Goal: Transaction & Acquisition: Purchase product/service

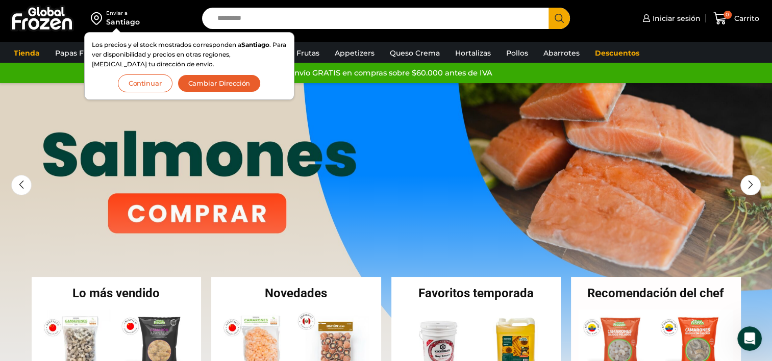
click at [220, 84] on button "Cambiar Dirección" at bounding box center [220, 84] width 84 height 18
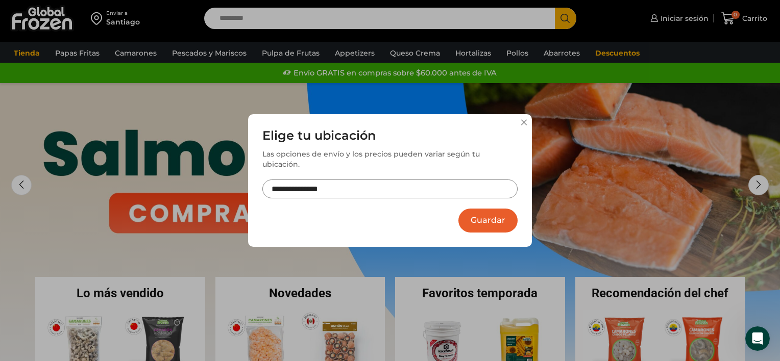
click at [320, 180] on input "**********" at bounding box center [389, 189] width 255 height 19
type input "*"
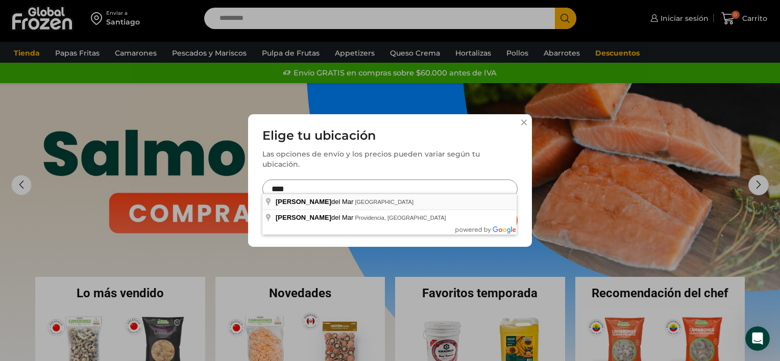
type input "**********"
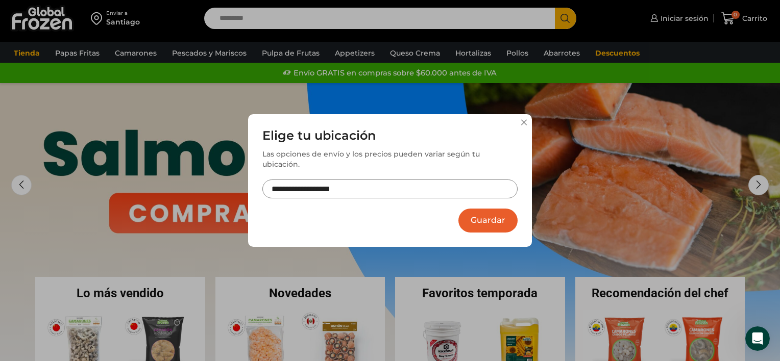
click at [510, 232] on div "**********" at bounding box center [390, 180] width 284 height 133
click at [493, 221] on button "Guardar" at bounding box center [487, 221] width 59 height 24
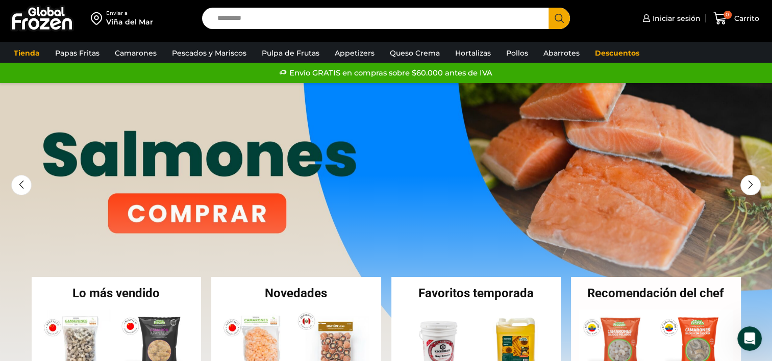
click at [493, 221] on link "1 / 3" at bounding box center [386, 236] width 772 height 306
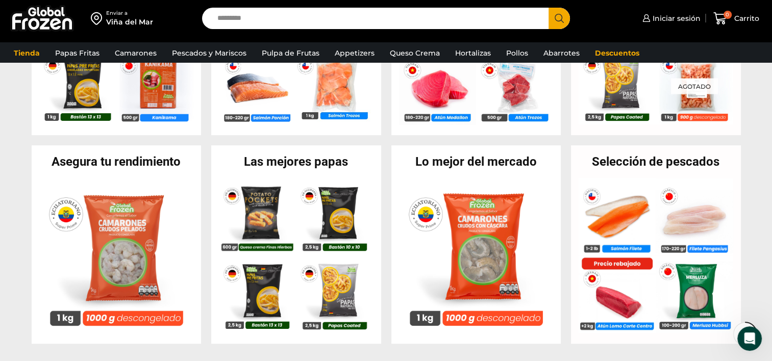
scroll to position [347, 0]
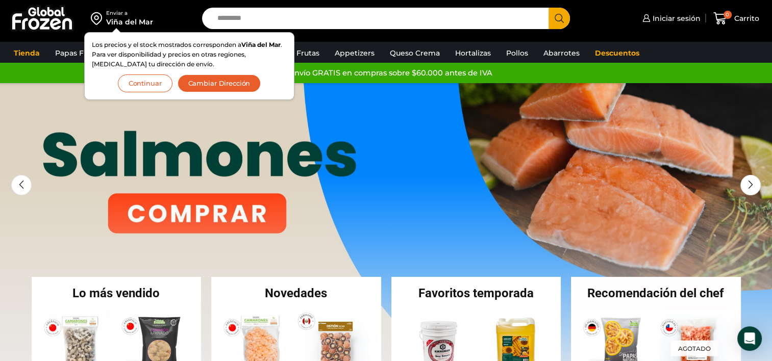
click at [151, 79] on button "Continuar" at bounding box center [145, 84] width 55 height 18
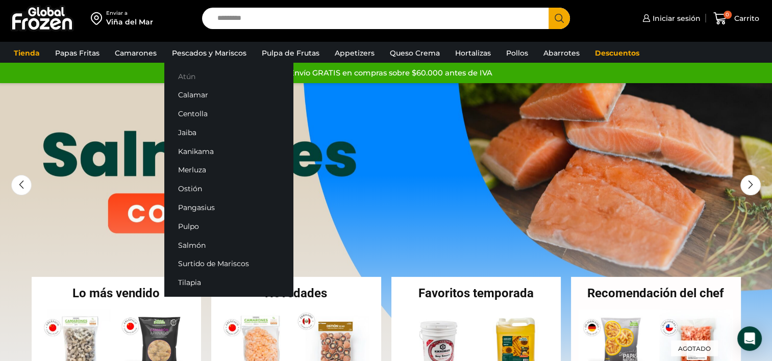
click at [188, 72] on link "Atún" at bounding box center [228, 76] width 129 height 19
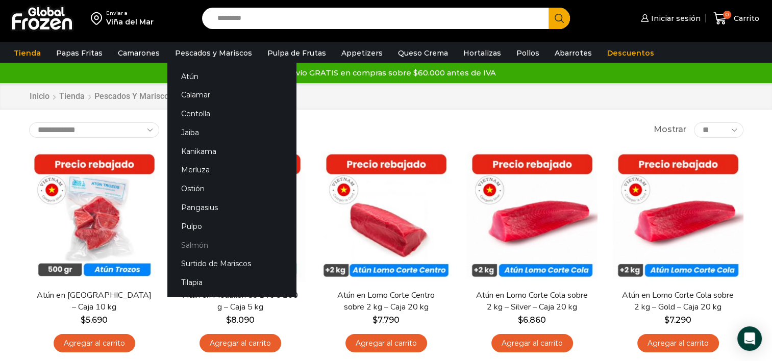
click at [191, 245] on link "Salmón" at bounding box center [231, 245] width 129 height 19
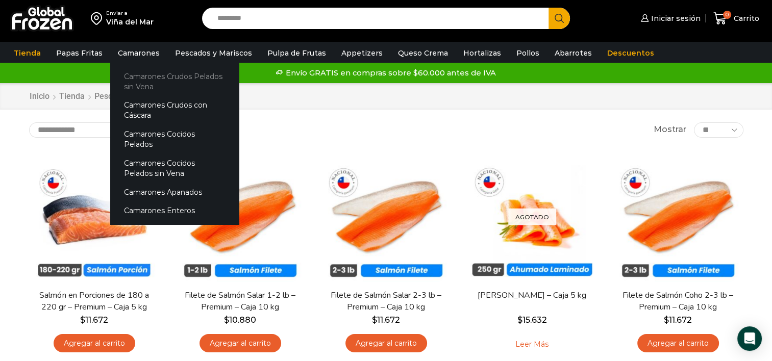
click at [134, 79] on link "Camarones Crudos Pelados sin Vena" at bounding box center [174, 81] width 129 height 29
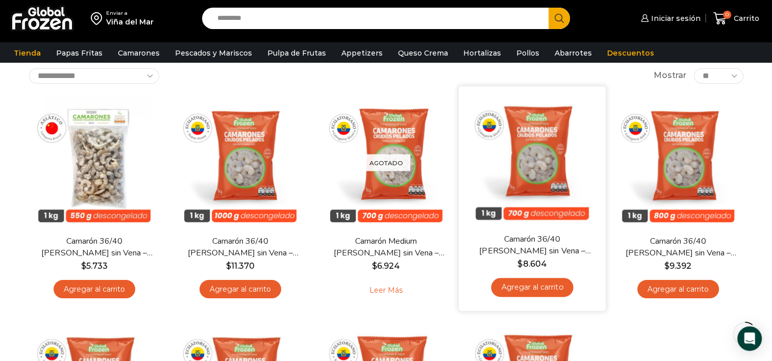
scroll to position [57, 0]
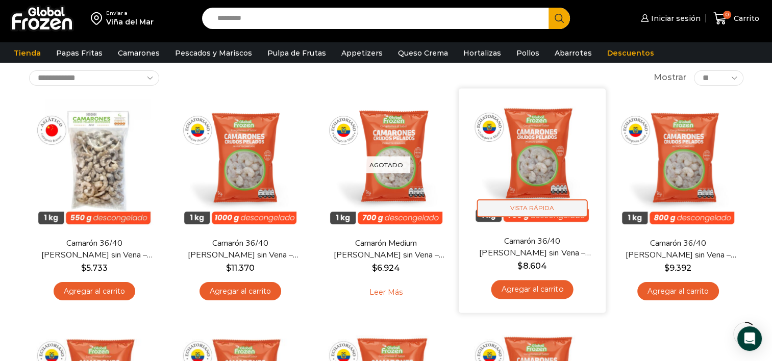
click at [539, 203] on span "Vista Rápida" at bounding box center [532, 209] width 111 height 18
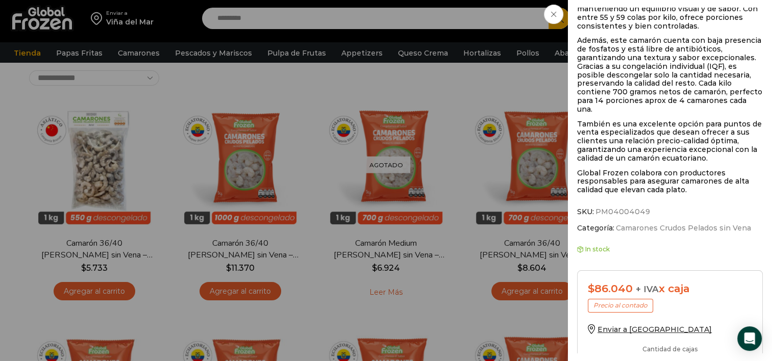
scroll to position [432, 0]
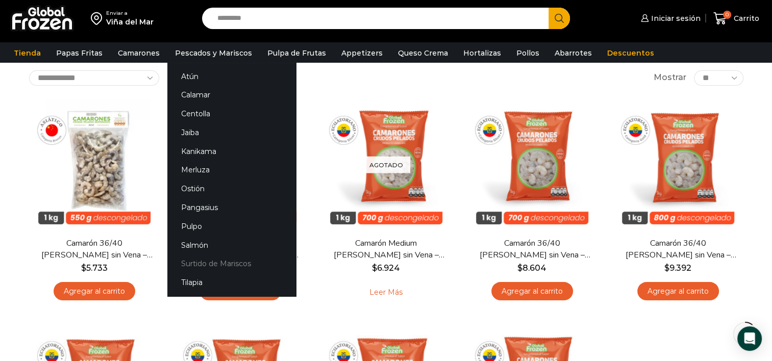
click at [209, 262] on link "Surtido de Mariscos" at bounding box center [231, 264] width 129 height 19
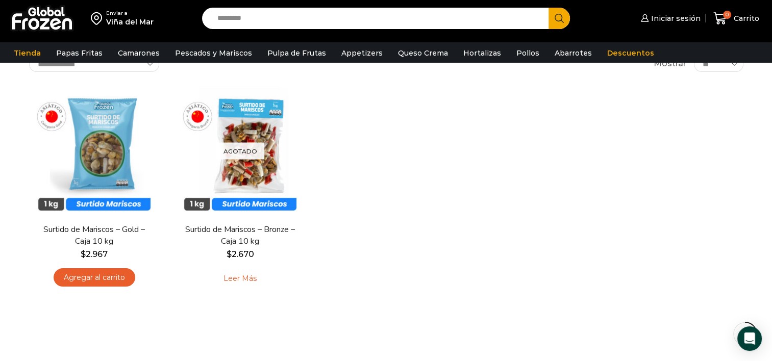
scroll to position [78, 0]
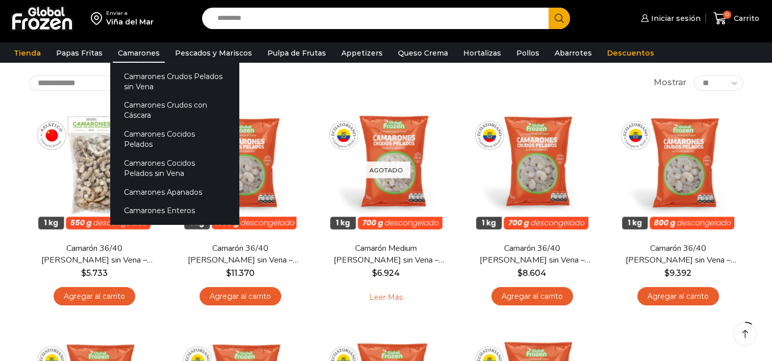
scroll to position [57, 0]
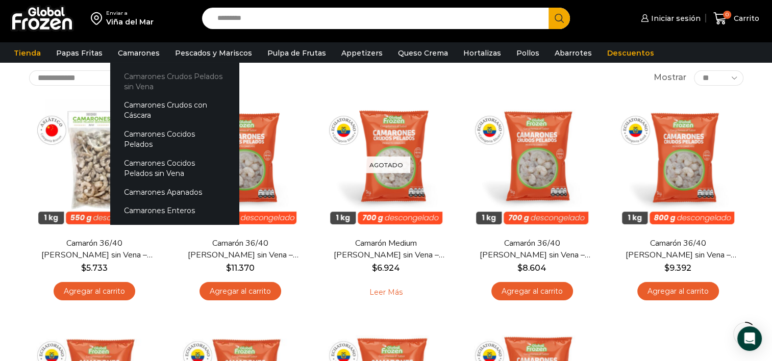
click at [149, 78] on link "Camarones Crudos Pelados sin Vena" at bounding box center [174, 81] width 129 height 29
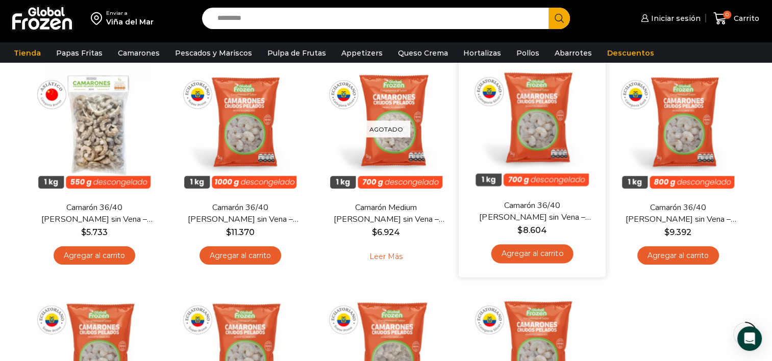
scroll to position [97, 0]
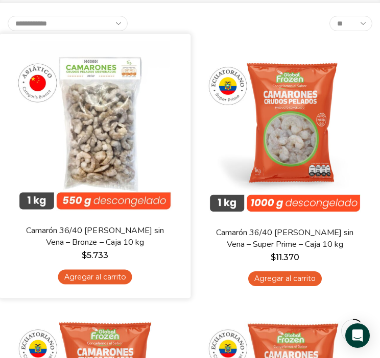
scroll to position [165, 0]
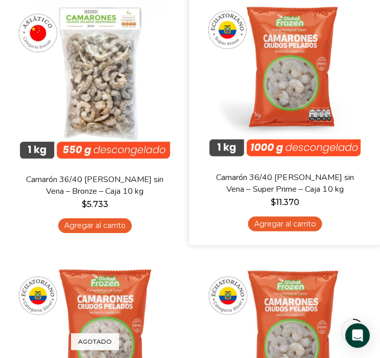
click at [194, 143] on div "En stock [GEOGRAPHIC_DATA] Camarón 36/40 Crudo Pelado sin Vena – Super Prime – …" at bounding box center [284, 113] width 191 height 264
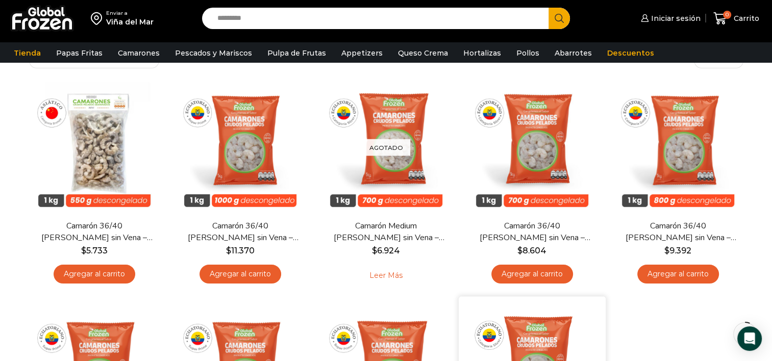
scroll to position [32, 0]
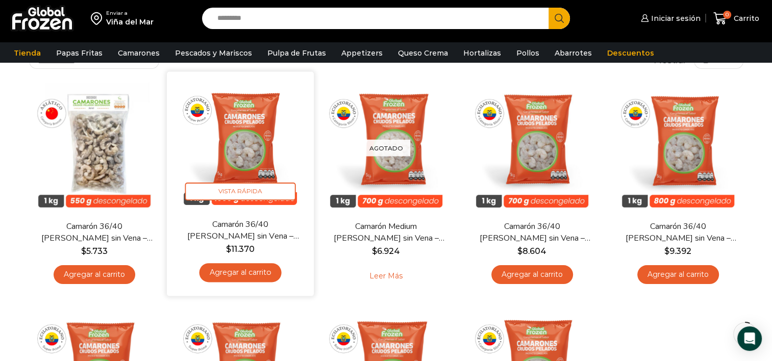
click at [245, 172] on img at bounding box center [241, 145] width 132 height 132
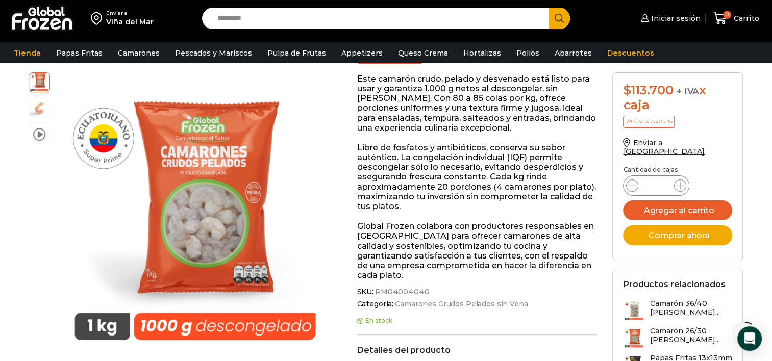
scroll to position [178, 0]
